Goal: Information Seeking & Learning: Find contact information

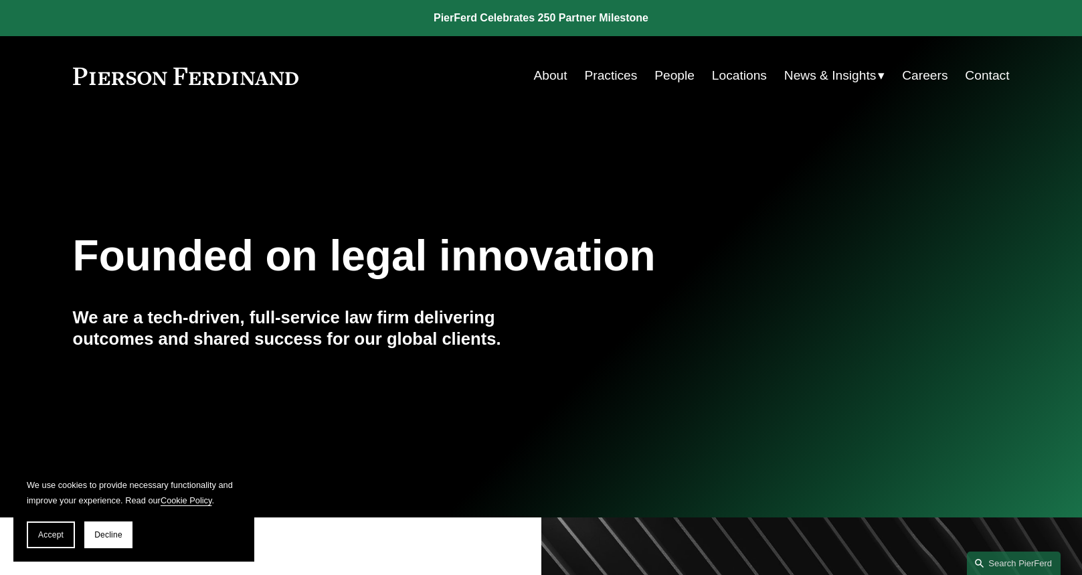
click at [541, 70] on link "About" at bounding box center [549, 75] width 33 height 25
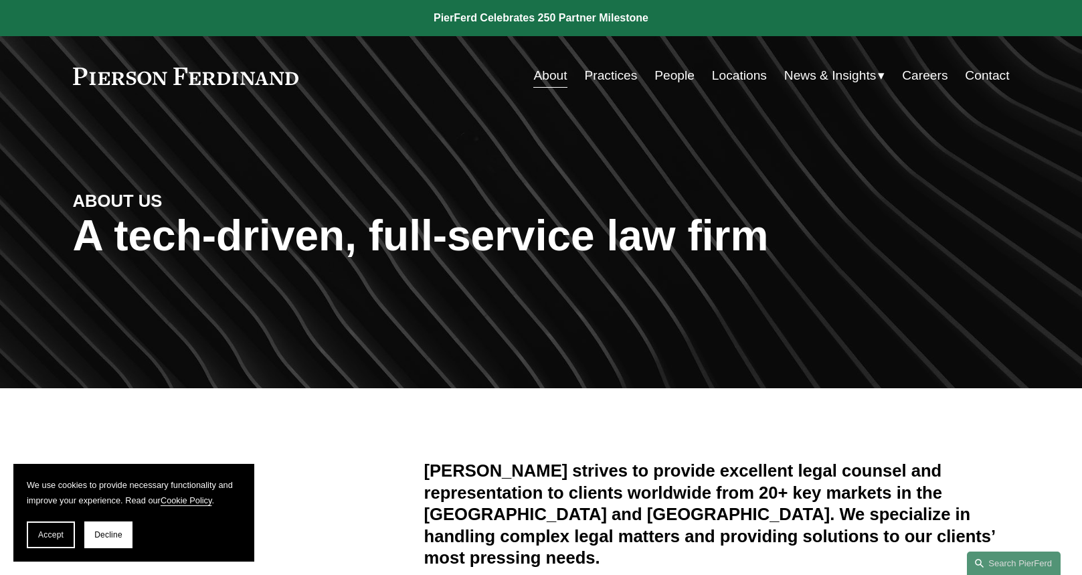
click at [603, 74] on link "Practices" at bounding box center [610, 75] width 53 height 25
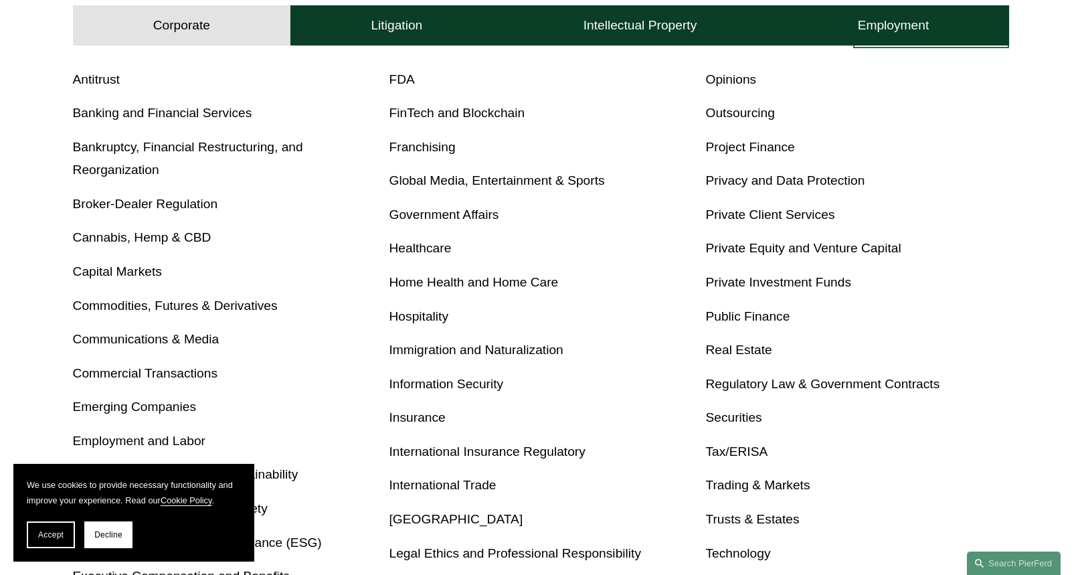
scroll to position [401, 0]
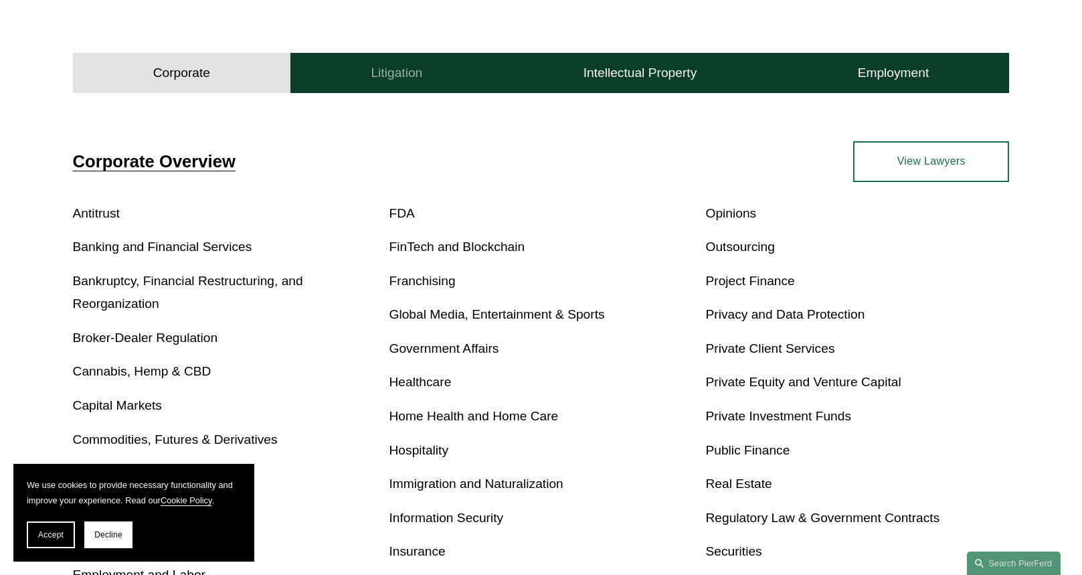
click at [389, 80] on h4 "Litigation" at bounding box center [397, 73] width 52 height 16
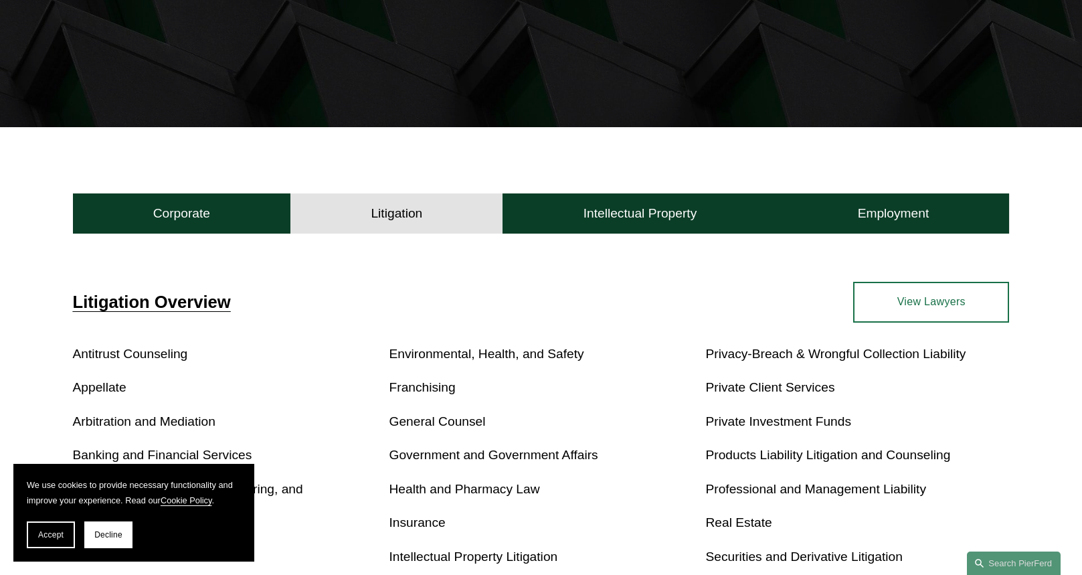
scroll to position [134, 0]
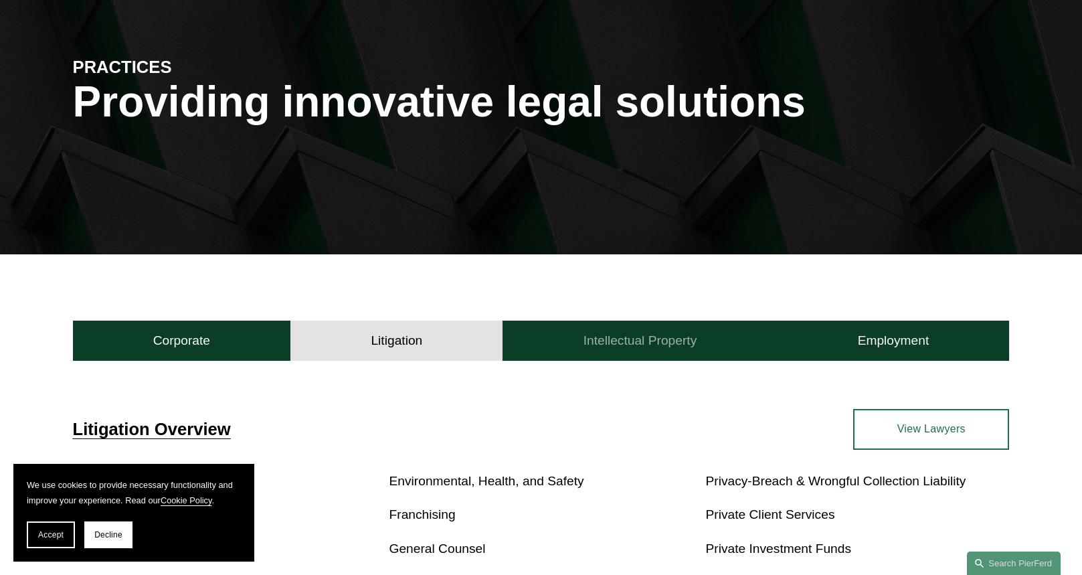
click at [626, 328] on button "Intellectual Property" at bounding box center [639, 340] width 274 height 40
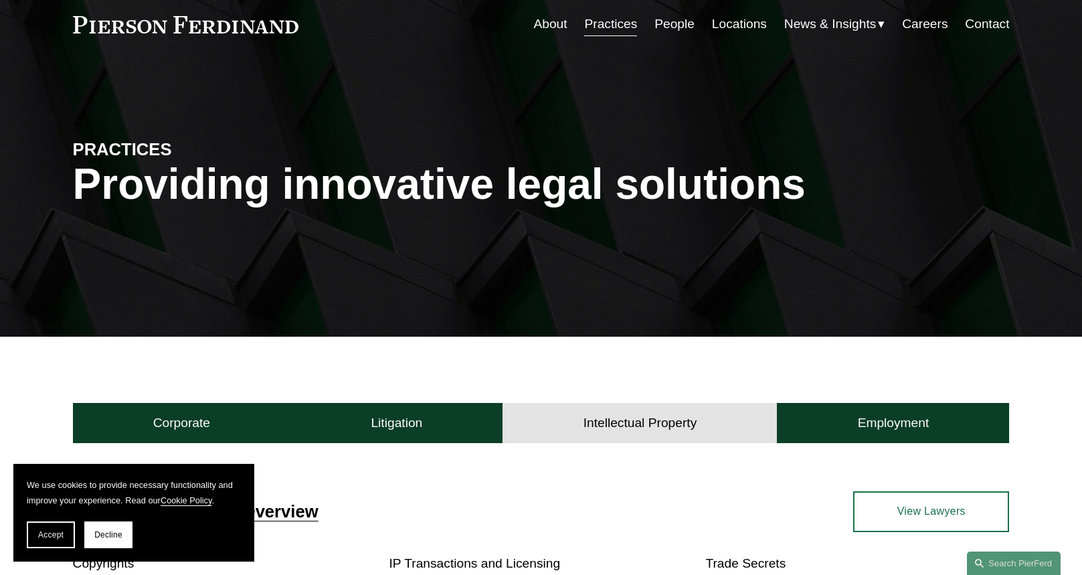
scroll to position [0, 0]
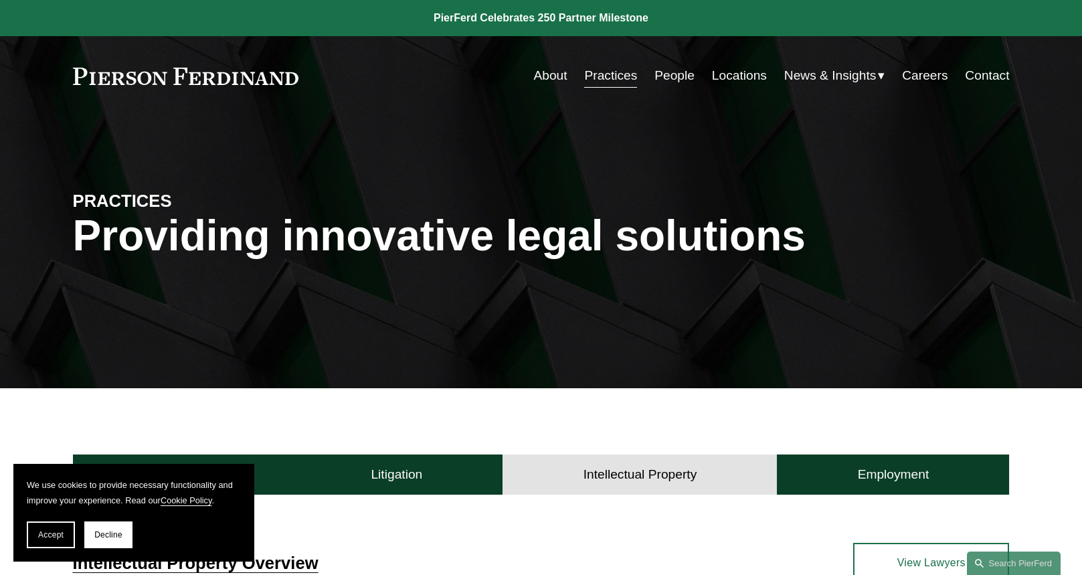
click at [676, 79] on link "People" at bounding box center [674, 75] width 40 height 25
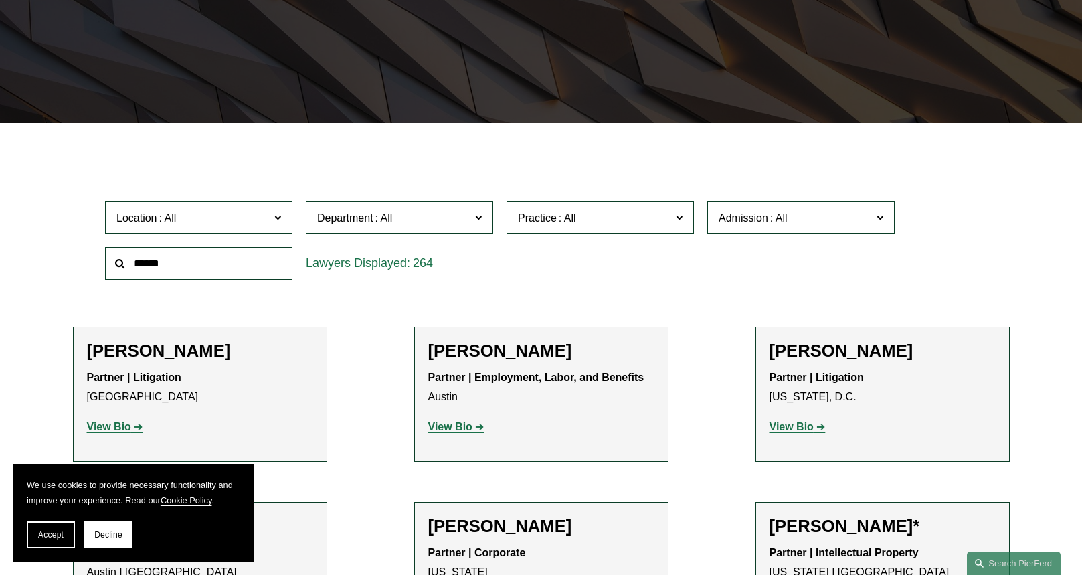
scroll to position [401, 0]
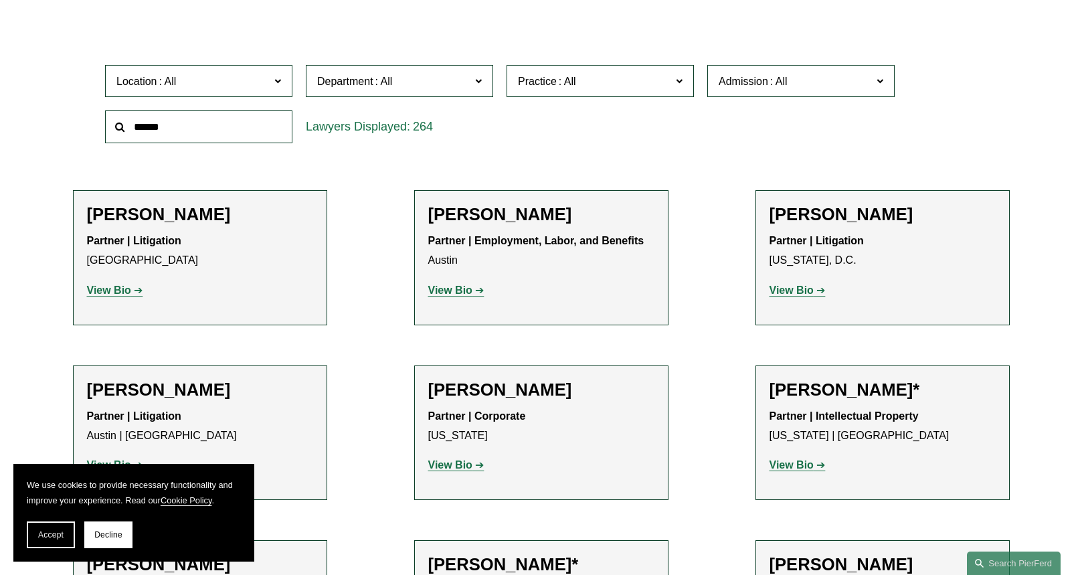
click at [260, 74] on span "Location" at bounding box center [192, 81] width 153 height 18
click at [0, 0] on link "Palo Alto" at bounding box center [0, 0] width 0 height 0
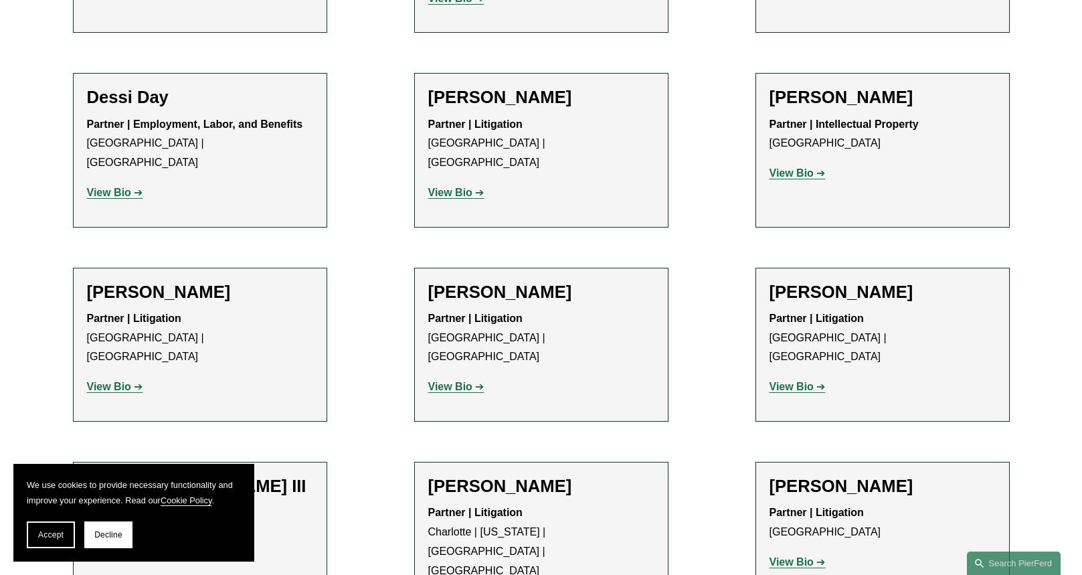
scroll to position [721, 0]
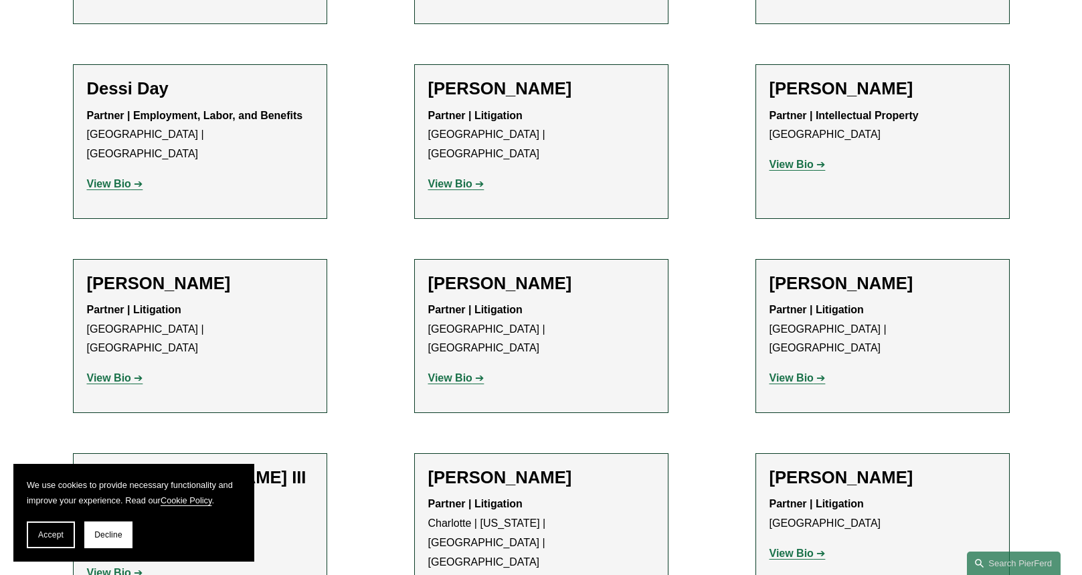
click at [96, 372] on strong "View Bio" at bounding box center [109, 377] width 44 height 11
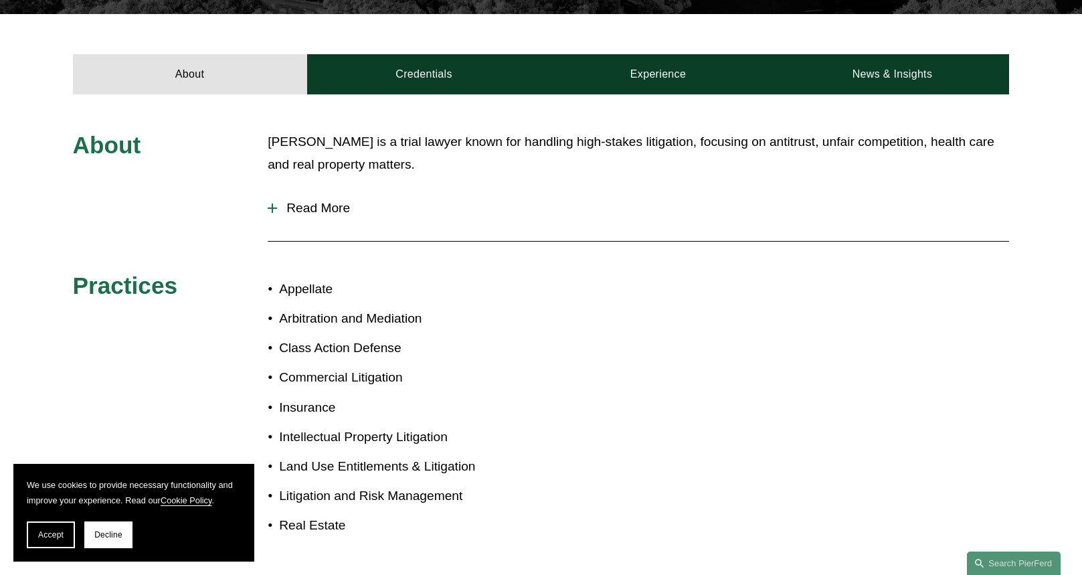
scroll to position [468, 0]
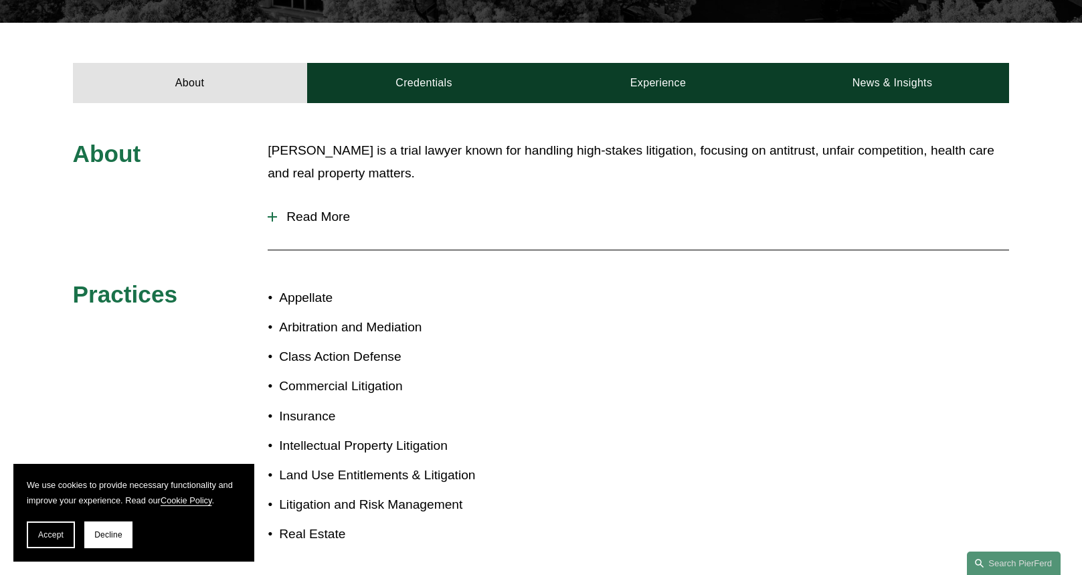
click at [274, 212] on div at bounding box center [272, 216] width 9 height 9
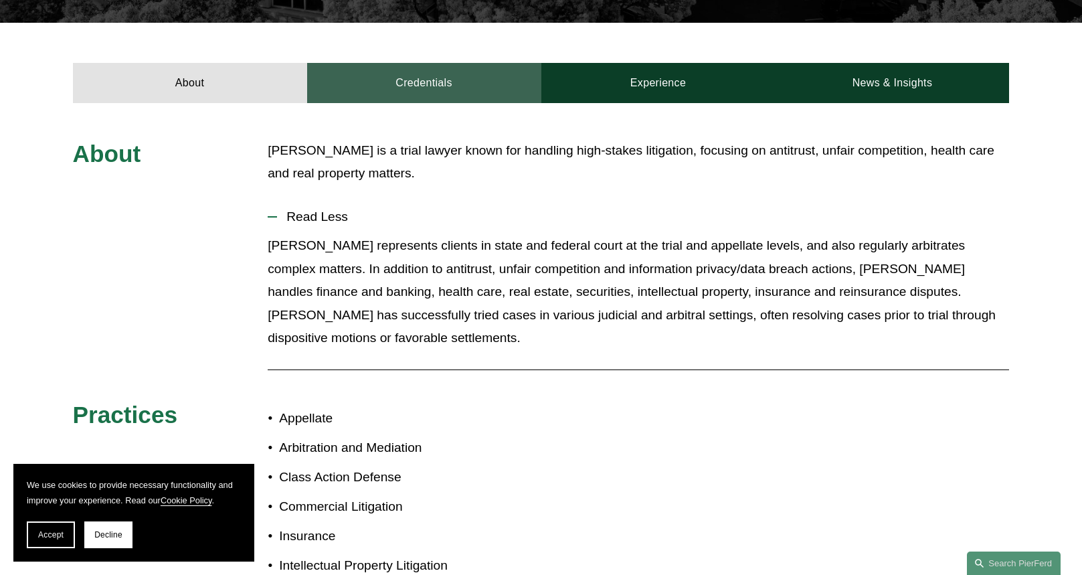
click at [422, 66] on link "Credentials" at bounding box center [424, 83] width 234 height 40
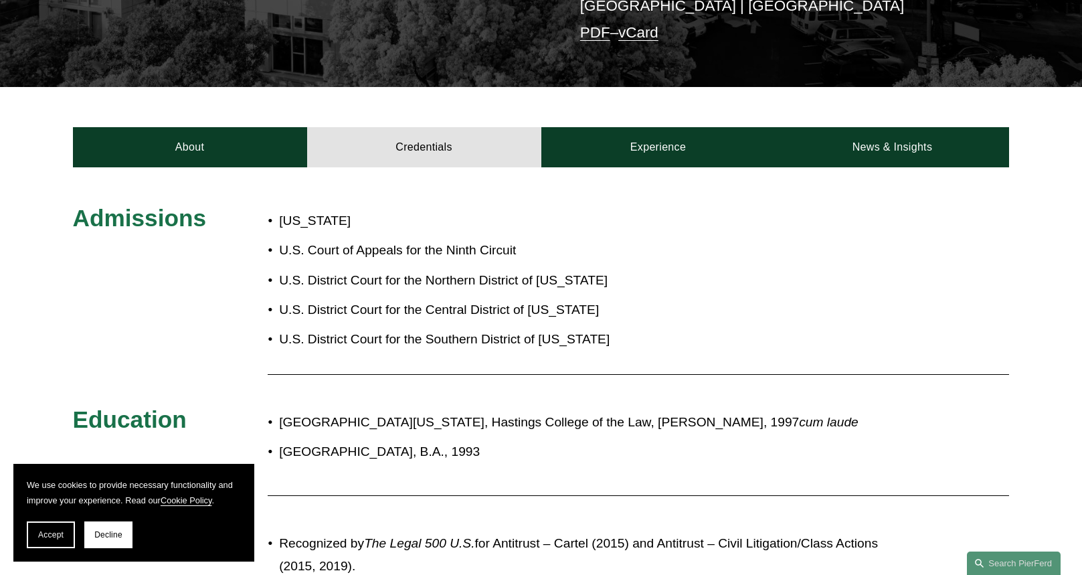
scroll to position [401, 0]
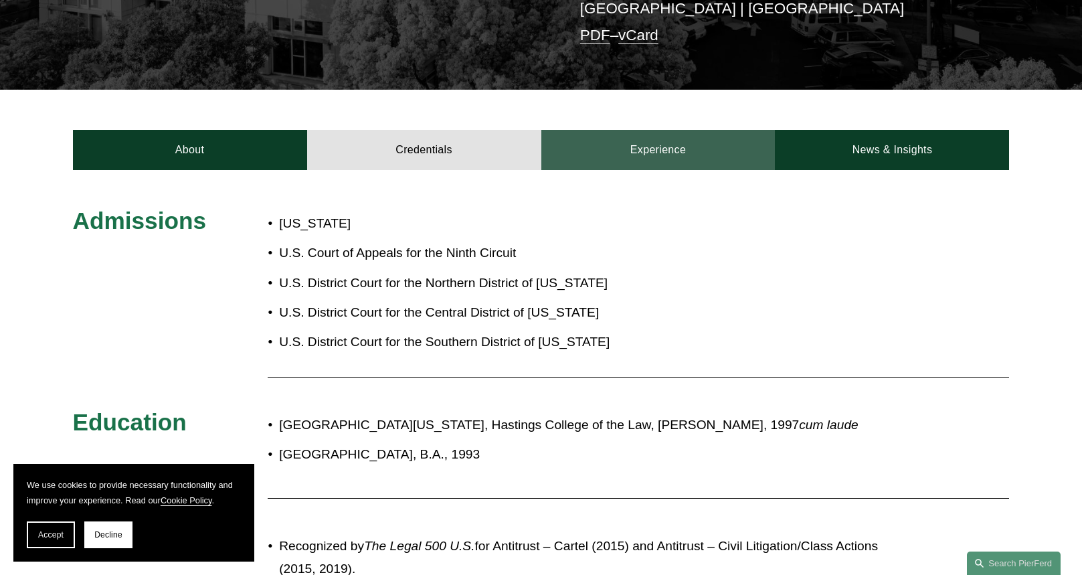
click at [655, 130] on link "Experience" at bounding box center [658, 150] width 234 height 40
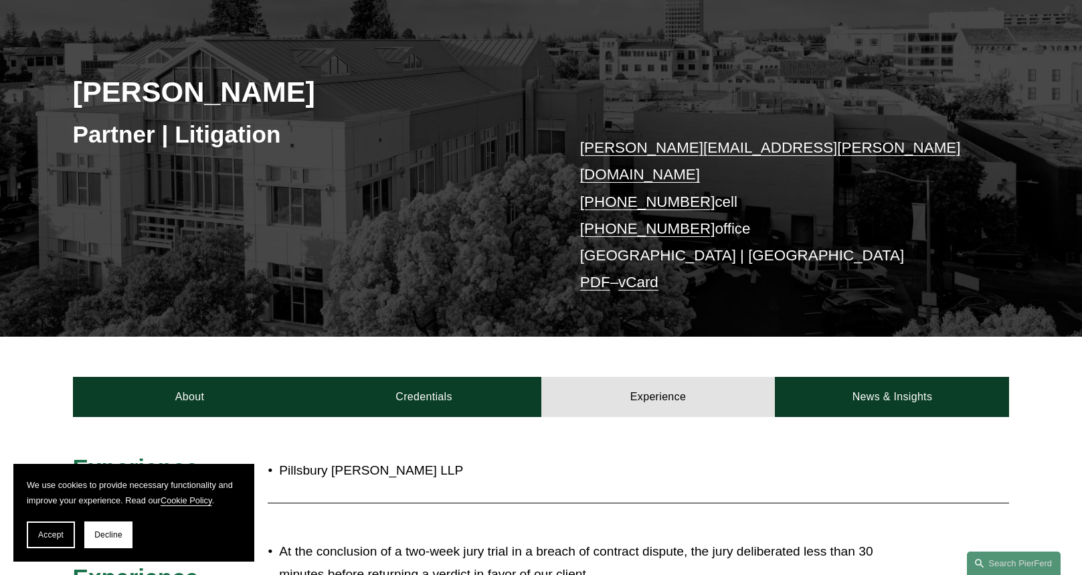
scroll to position [67, 0]
